Goal: Information Seeking & Learning: Learn about a topic

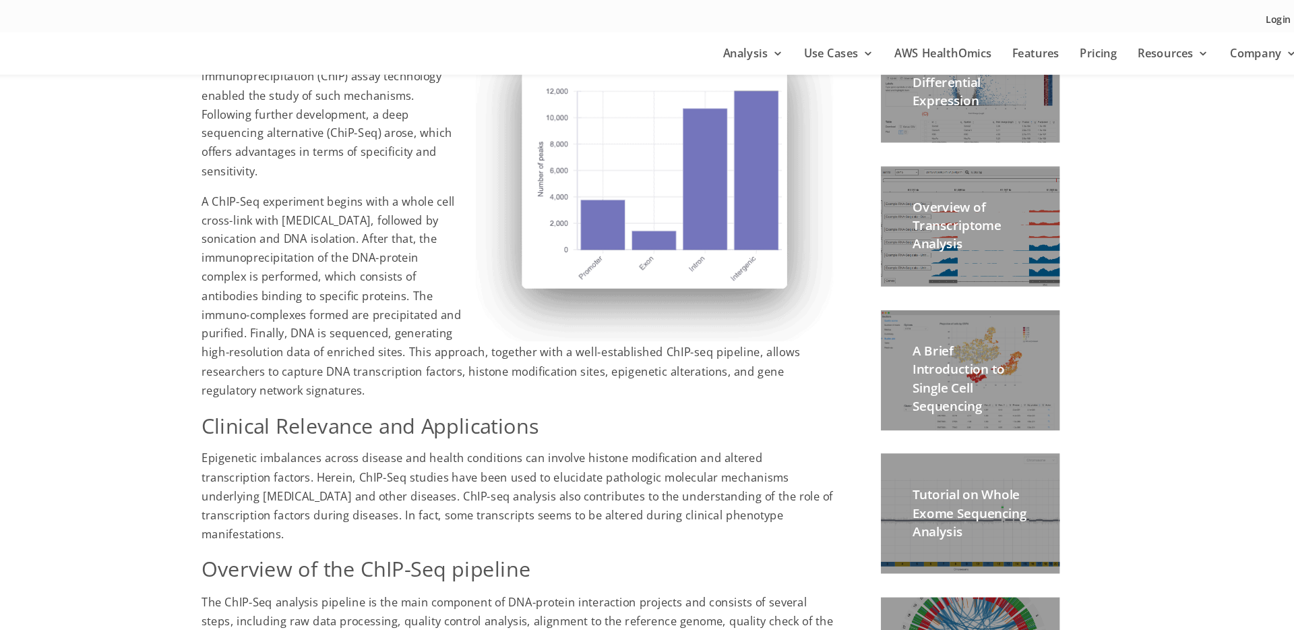
scroll to position [222, 0]
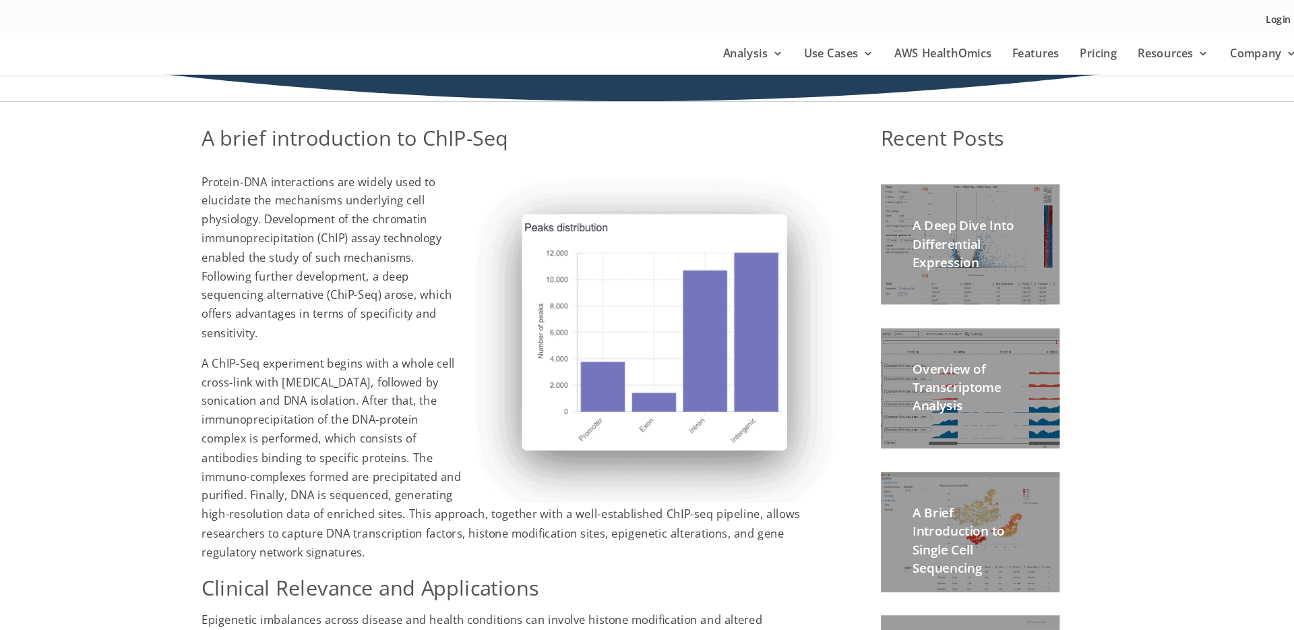
click at [938, 346] on h2 "Overview of Transcriptome Analysis" at bounding box center [936, 332] width 98 height 54
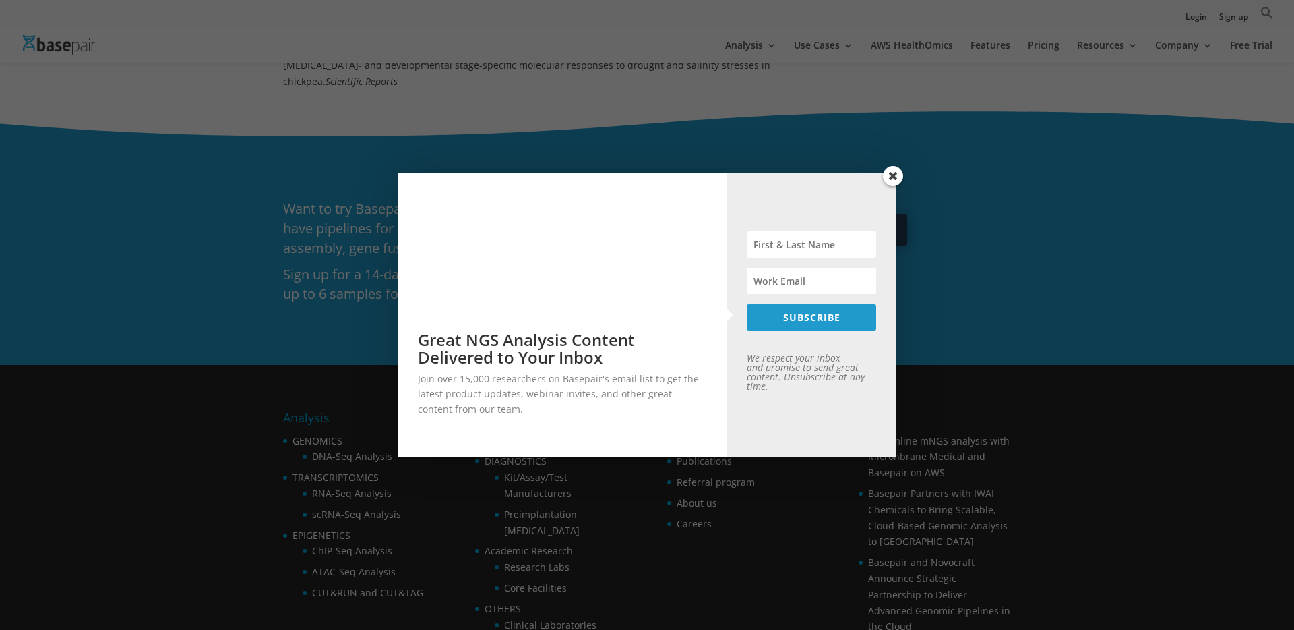
scroll to position [1193, 0]
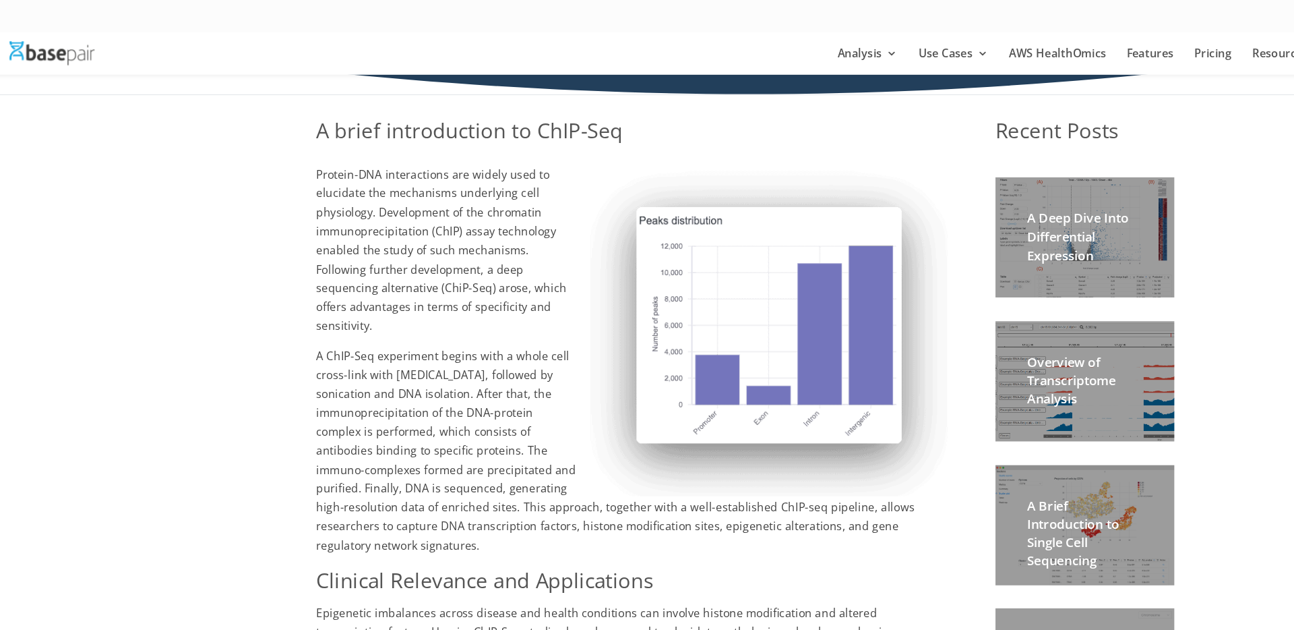
scroll to position [222, 0]
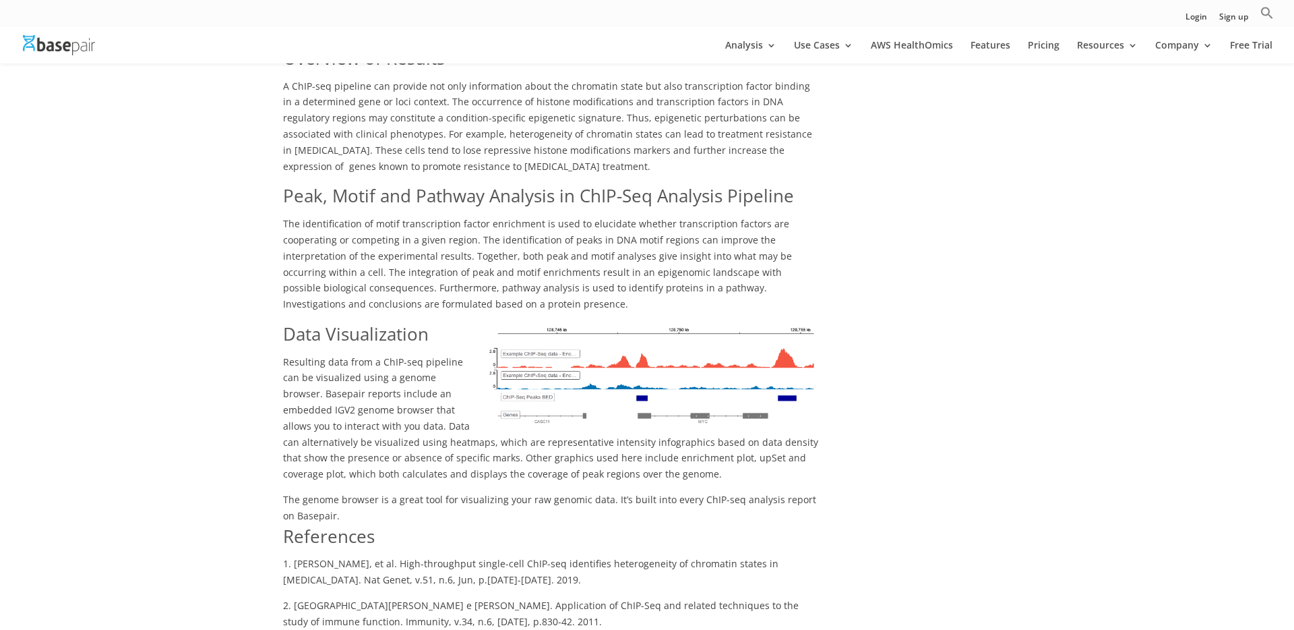
scroll to position [2027, 0]
